Goal: Check status: Check status

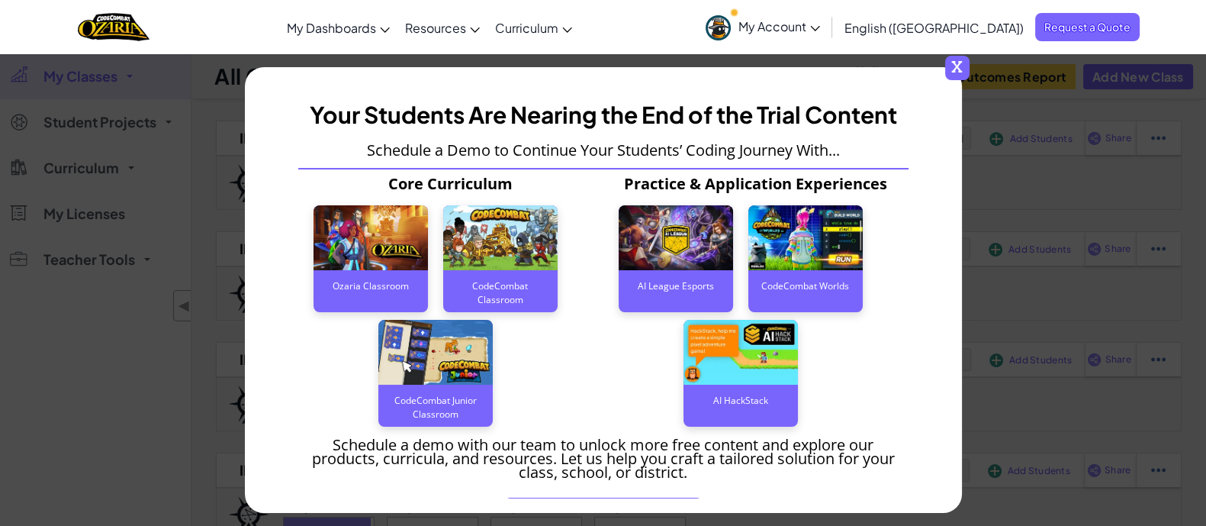
click at [967, 62] on span "x" at bounding box center [957, 68] width 24 height 24
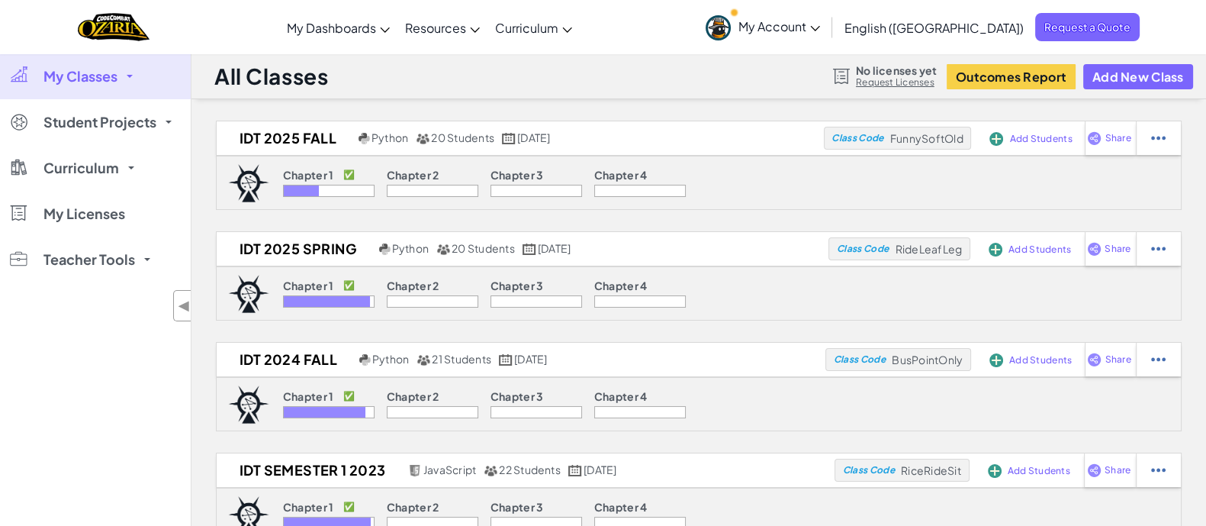
click at [255, 169] on img at bounding box center [248, 183] width 41 height 38
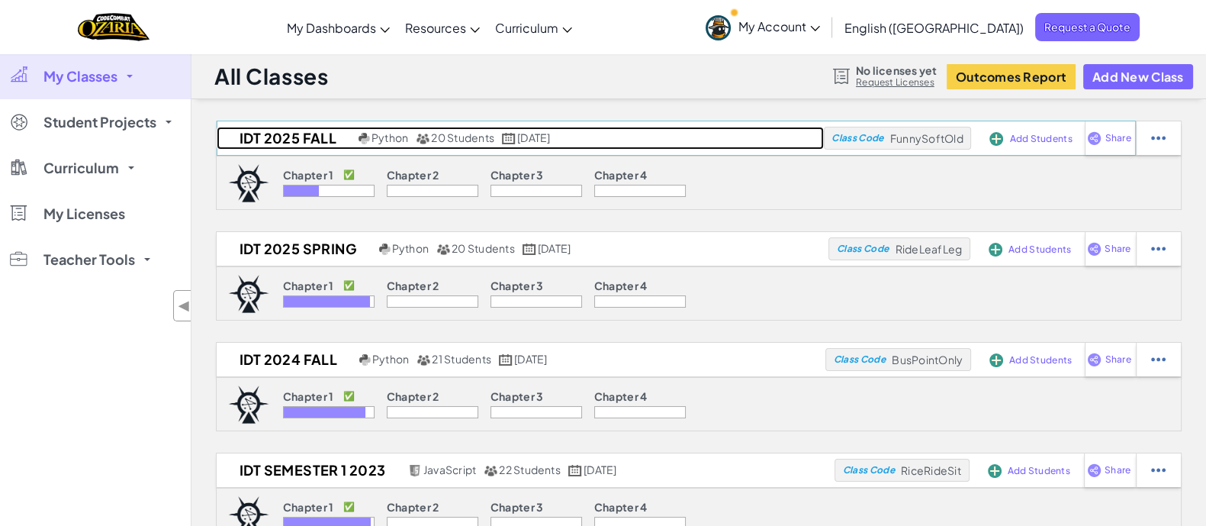
click at [273, 139] on h2 "IDT 2025 Fall" at bounding box center [286, 138] width 138 height 23
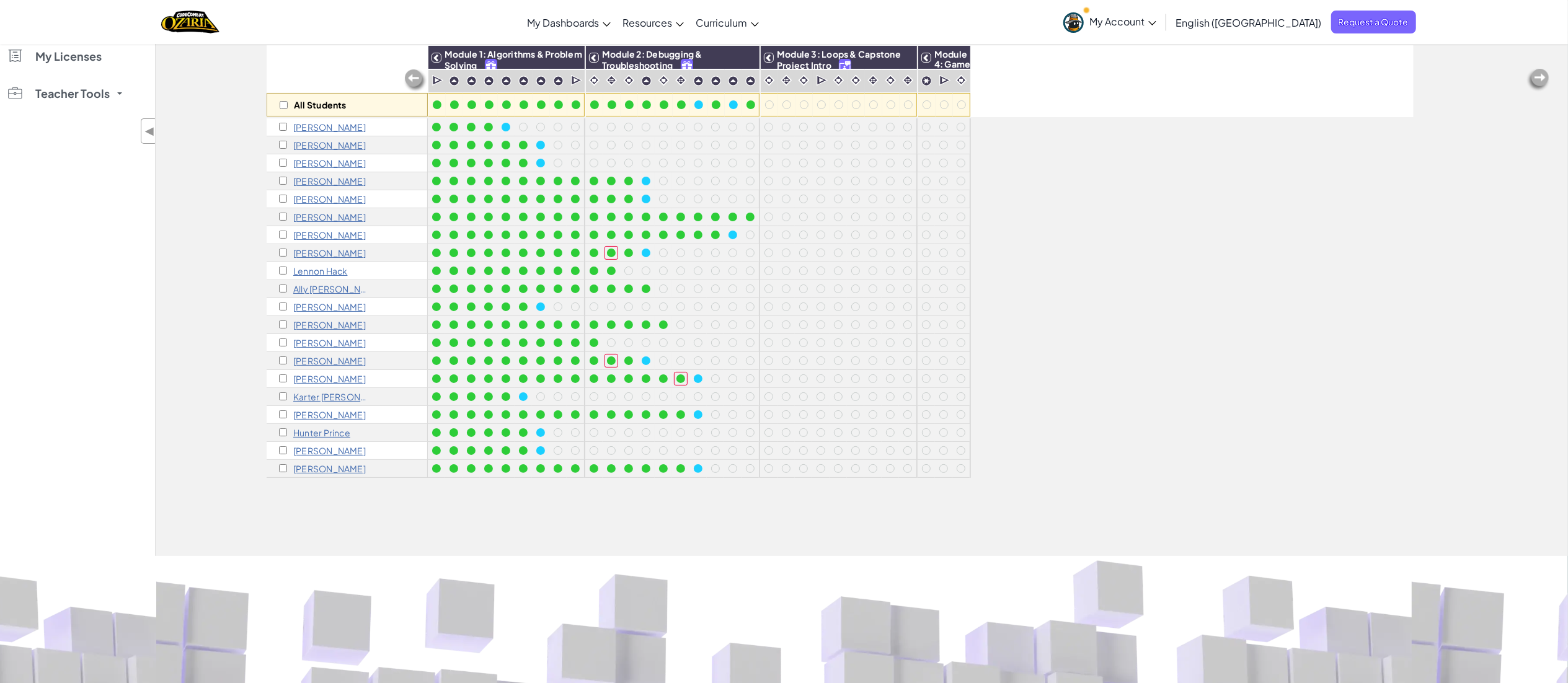
scroll to position [115, 0]
drag, startPoint x: 297, startPoint y: 2, endPoint x: 1013, endPoint y: 476, distance: 858.7
click at [980, 426] on div "All Students Module 1: Algorithms & Problem Solving Module 2: Debugging & Troub…" at bounding box center [840, 233] width 1147 height 621
drag, startPoint x: 1533, startPoint y: 6, endPoint x: 1066, endPoint y: 446, distance: 641.6
click at [980, 426] on div "All Students Module 1: Algorithms & Problem Solving Module 2: Debugging & Troub…" at bounding box center [840, 233] width 1147 height 621
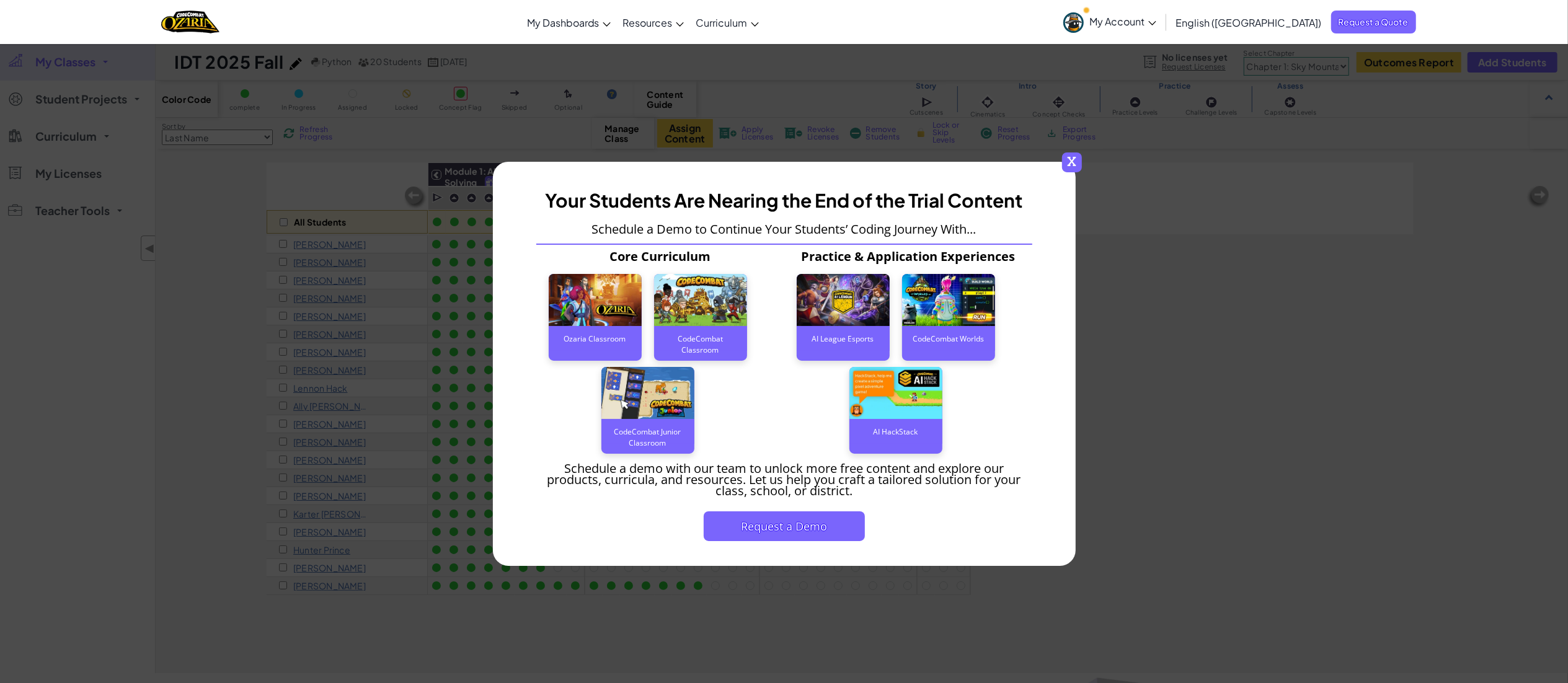
click at [1070, 158] on span "x" at bounding box center [1072, 162] width 19 height 19
drag, startPoint x: 1063, startPoint y: 155, endPoint x: 1065, endPoint y: 165, distance: 10.2
click at [1065, 165] on span "x" at bounding box center [1072, 162] width 19 height 19
click at [1074, 166] on span "x" at bounding box center [1072, 162] width 19 height 19
click at [1067, 169] on span "x" at bounding box center [1072, 162] width 19 height 19
